Goal: Task Accomplishment & Management: Use online tool/utility

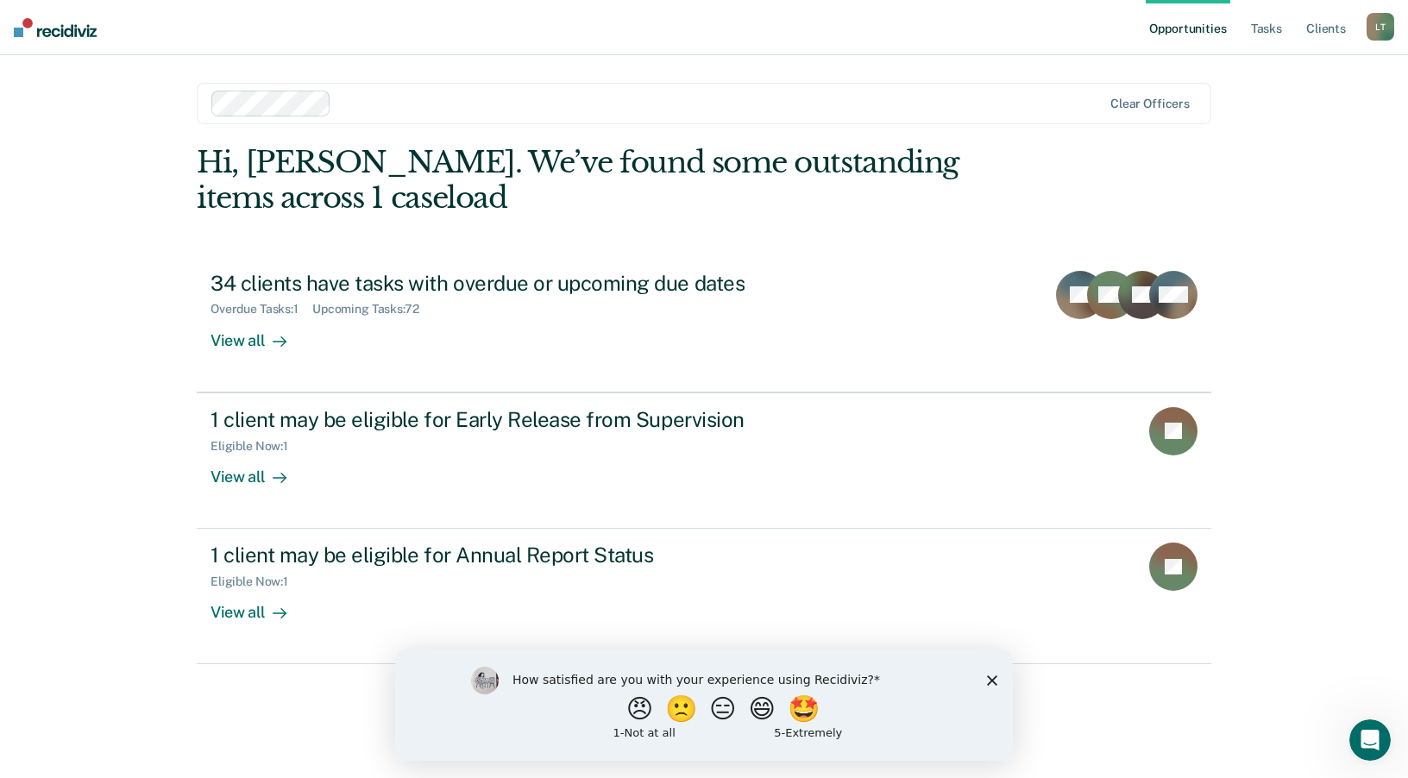
click at [989, 678] on icon "Close survey" at bounding box center [992, 680] width 10 height 10
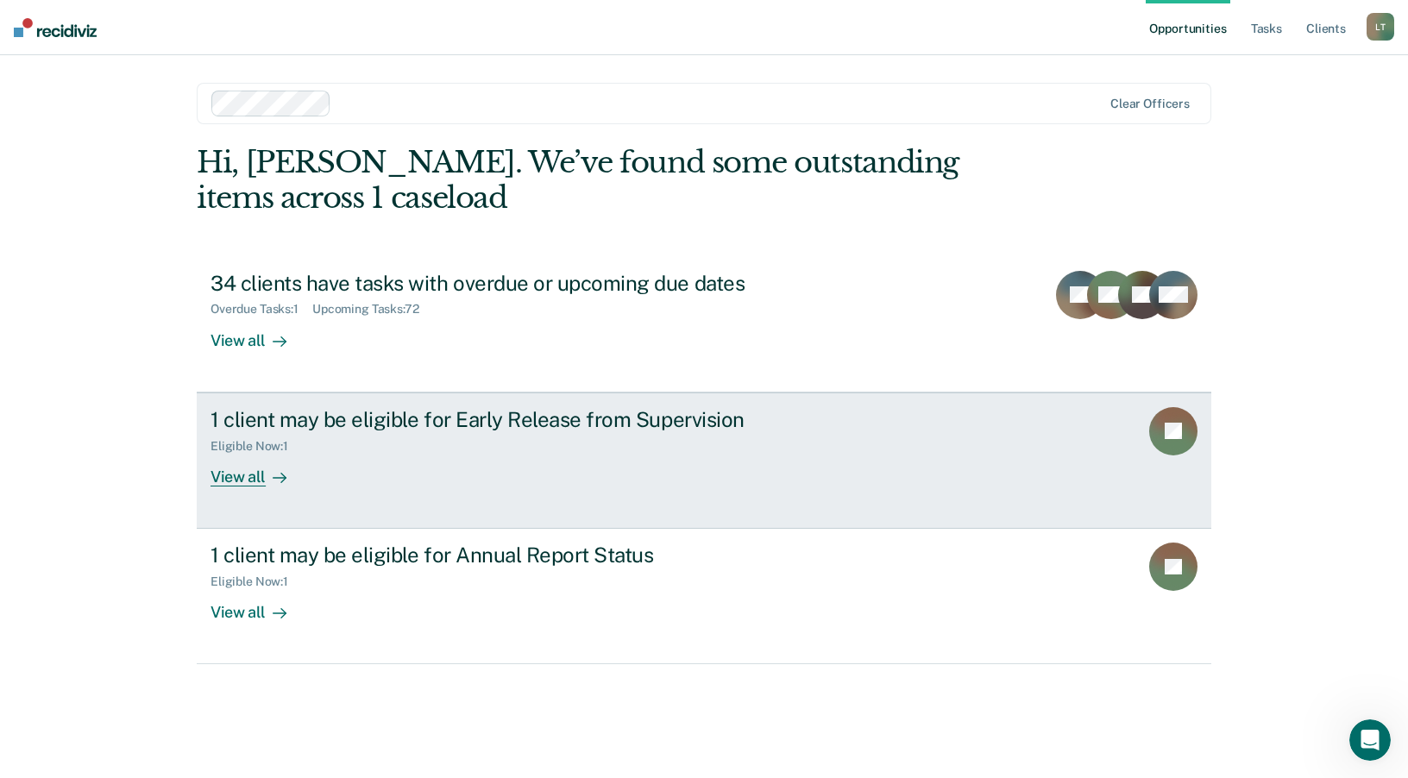
click at [244, 476] on div "View all" at bounding box center [258, 470] width 97 height 34
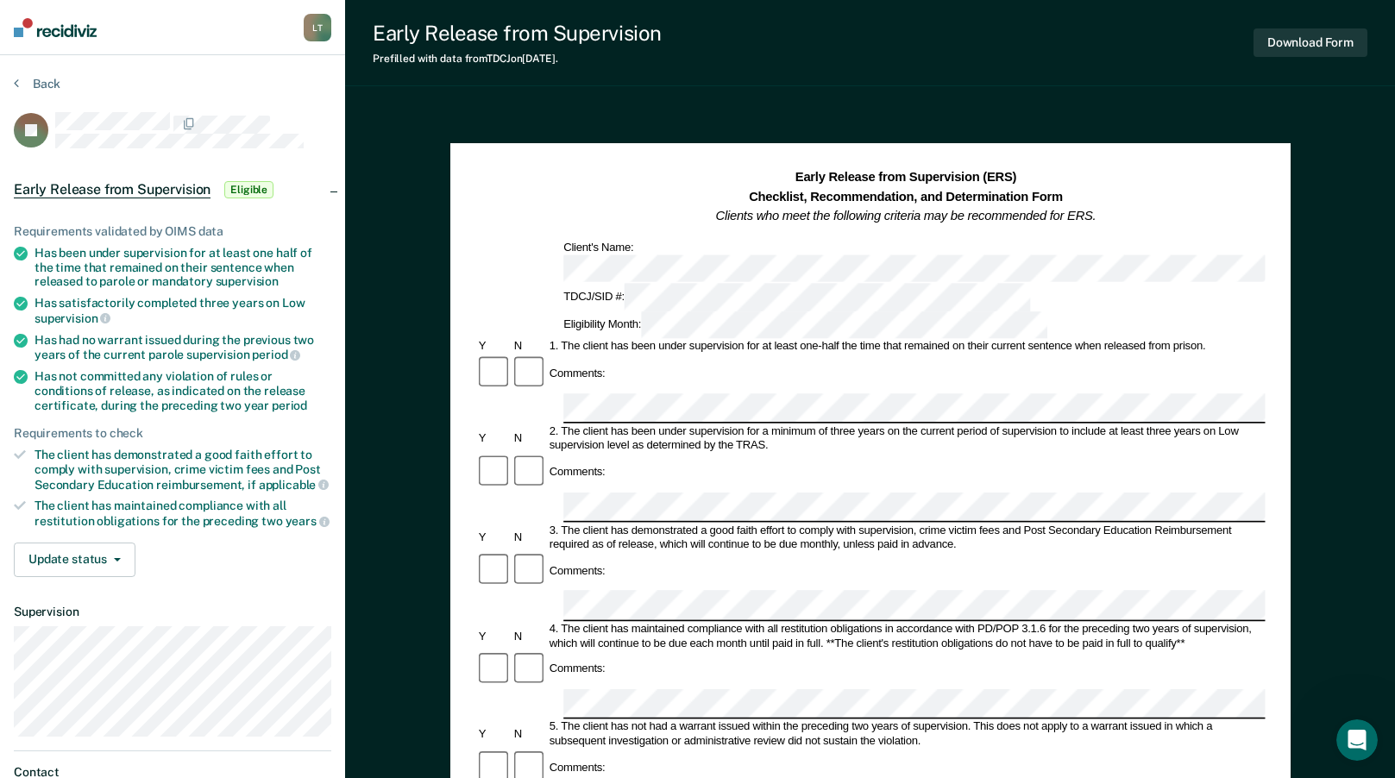
scroll to position [86, 0]
